Goal: Task Accomplishment & Management: Use online tool/utility

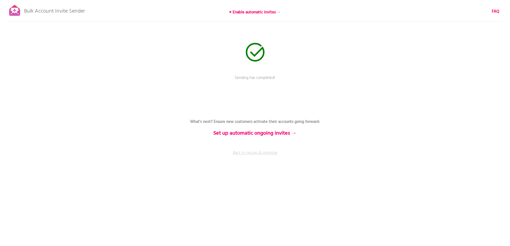
click at [257, 153] on link "Back to rescan & compose" at bounding box center [255, 156] width 161 height 13
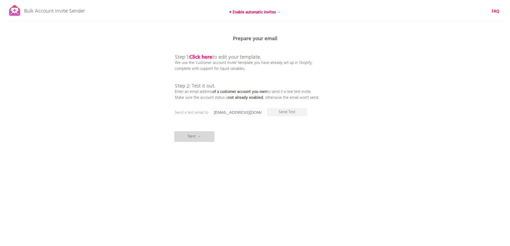
click at [195, 135] on p "Next →" at bounding box center [194, 136] width 40 height 11
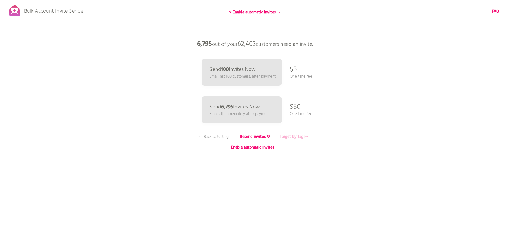
click at [299, 137] on b "Target by tag ↦" at bounding box center [294, 137] width 28 height 6
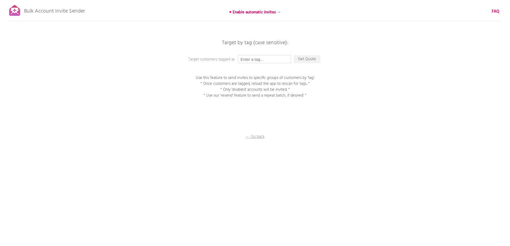
click at [263, 56] on input "text" at bounding box center [265, 59] width 54 height 8
type input "P1EE"
click at [303, 59] on p "Get Quote" at bounding box center [307, 59] width 27 height 8
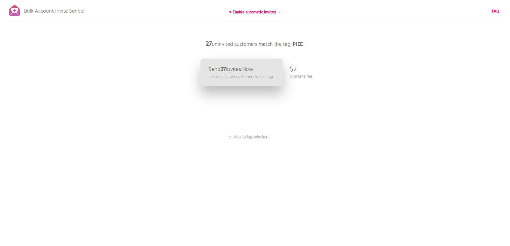
click at [233, 68] on p "Send 27 Invites Now" at bounding box center [231, 70] width 45 height 6
